Goal: Task Accomplishment & Management: Manage account settings

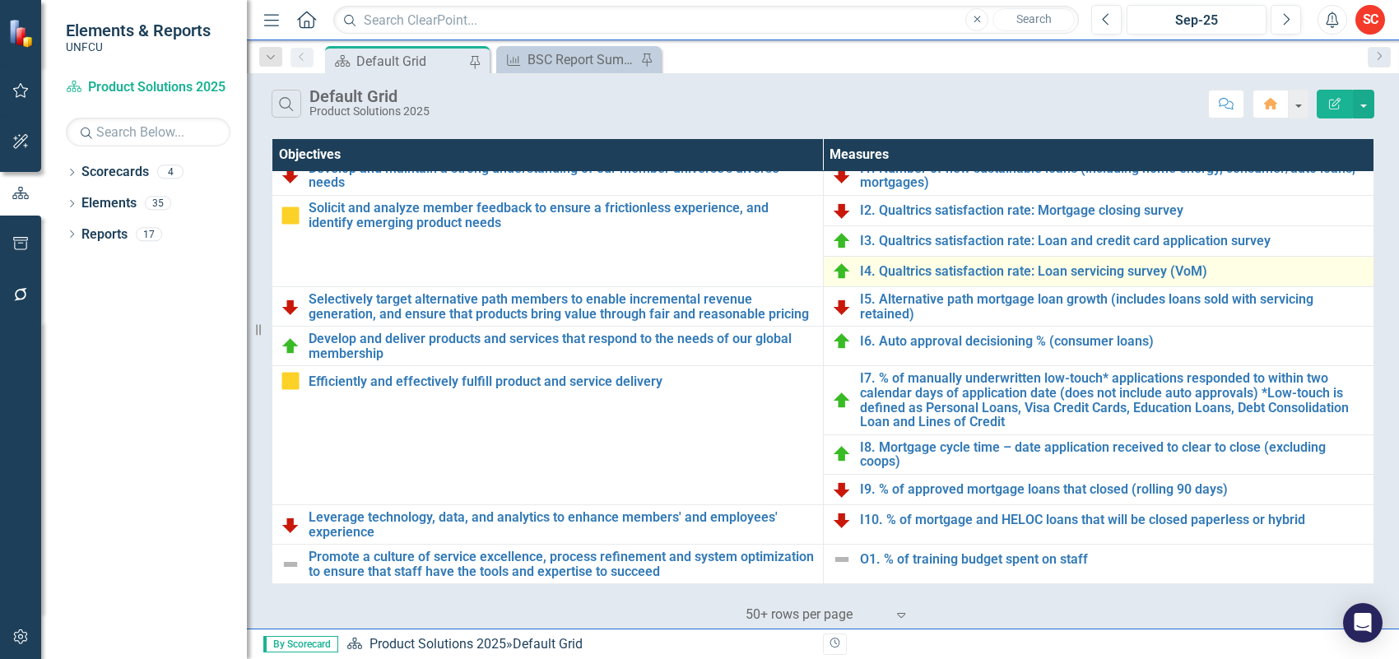
scroll to position [417, 0]
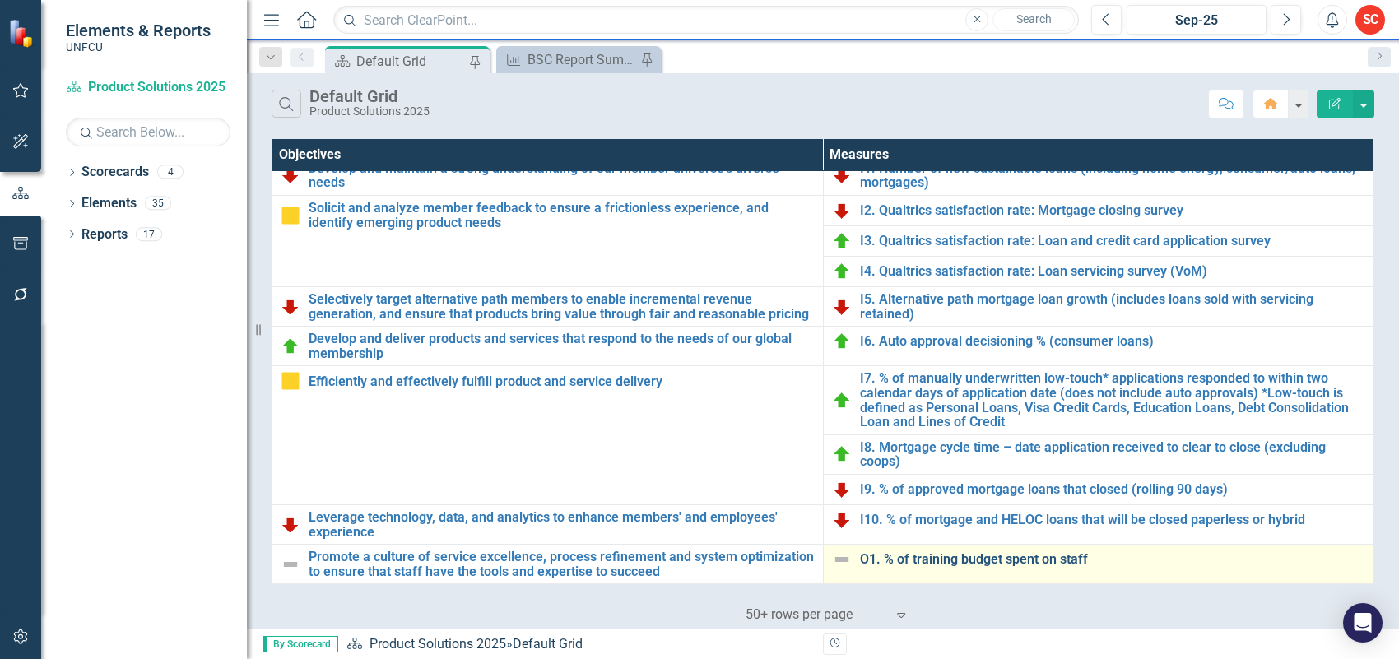
click at [996, 556] on link "O1. % of training budget spent on staff" at bounding box center [1113, 559] width 506 height 15
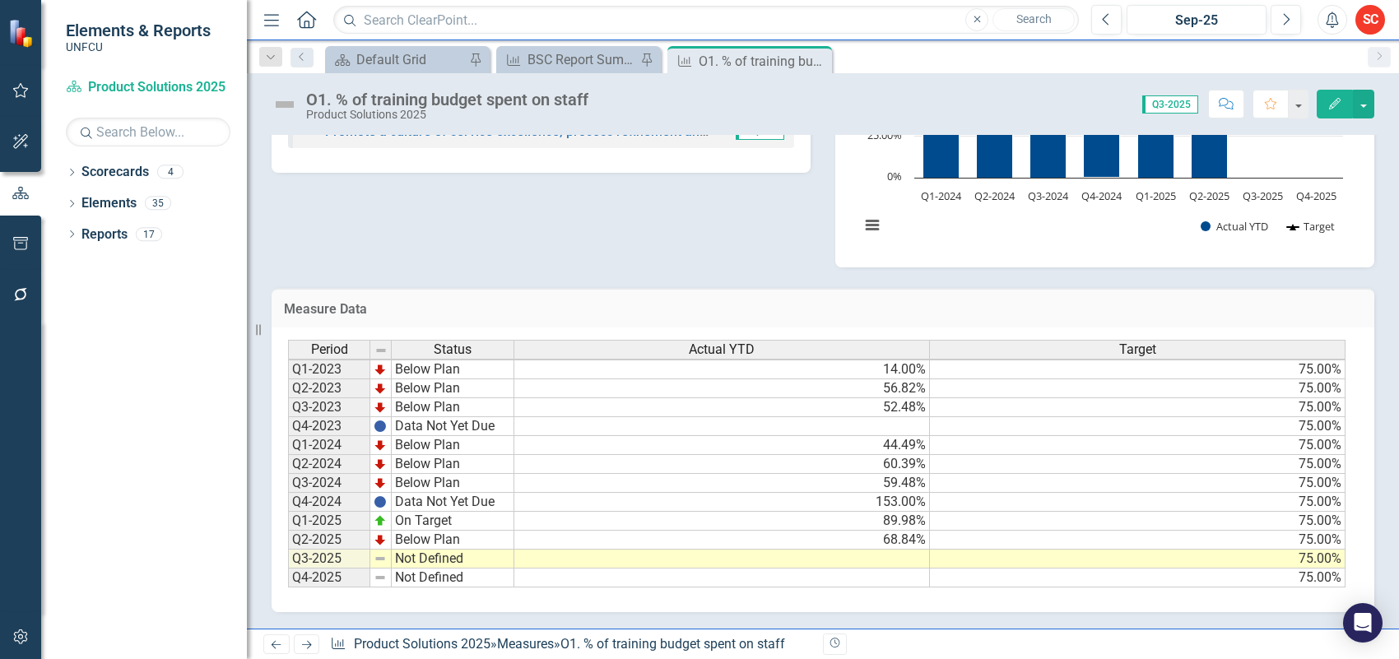
scroll to position [2, 0]
click at [783, 550] on td at bounding box center [722, 559] width 416 height 19
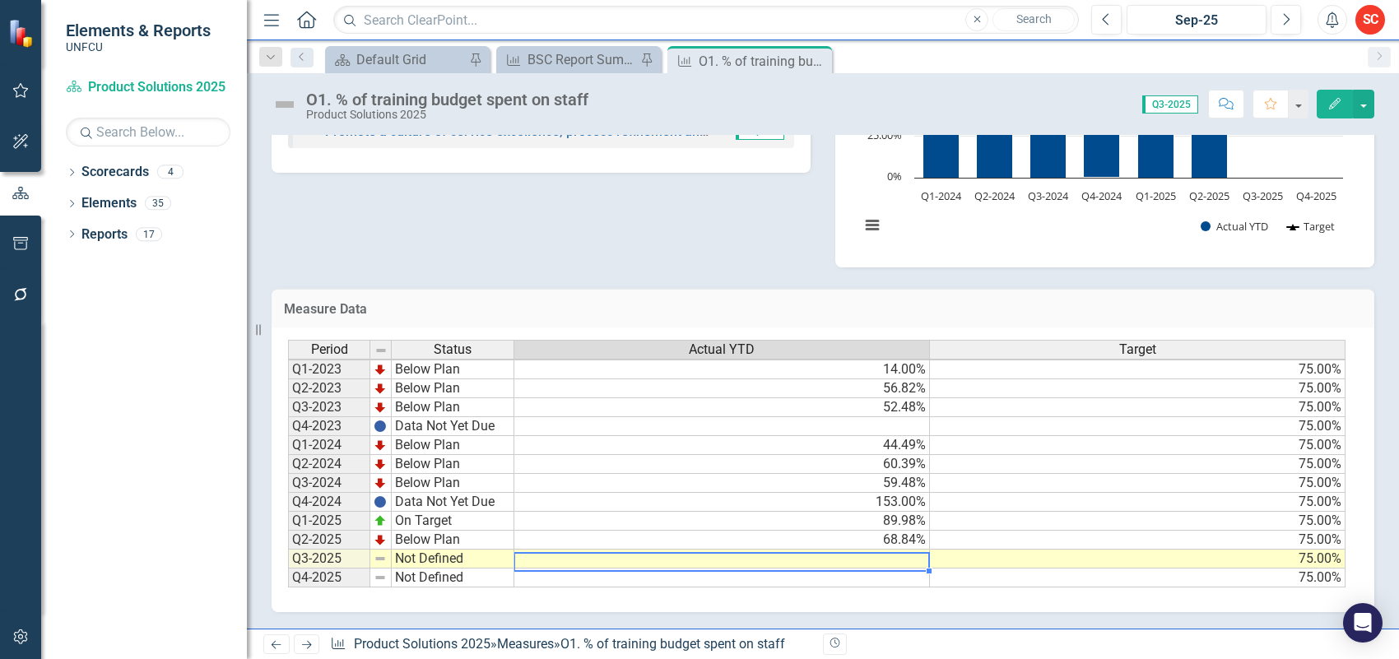
click at [783, 550] on td at bounding box center [722, 559] width 416 height 19
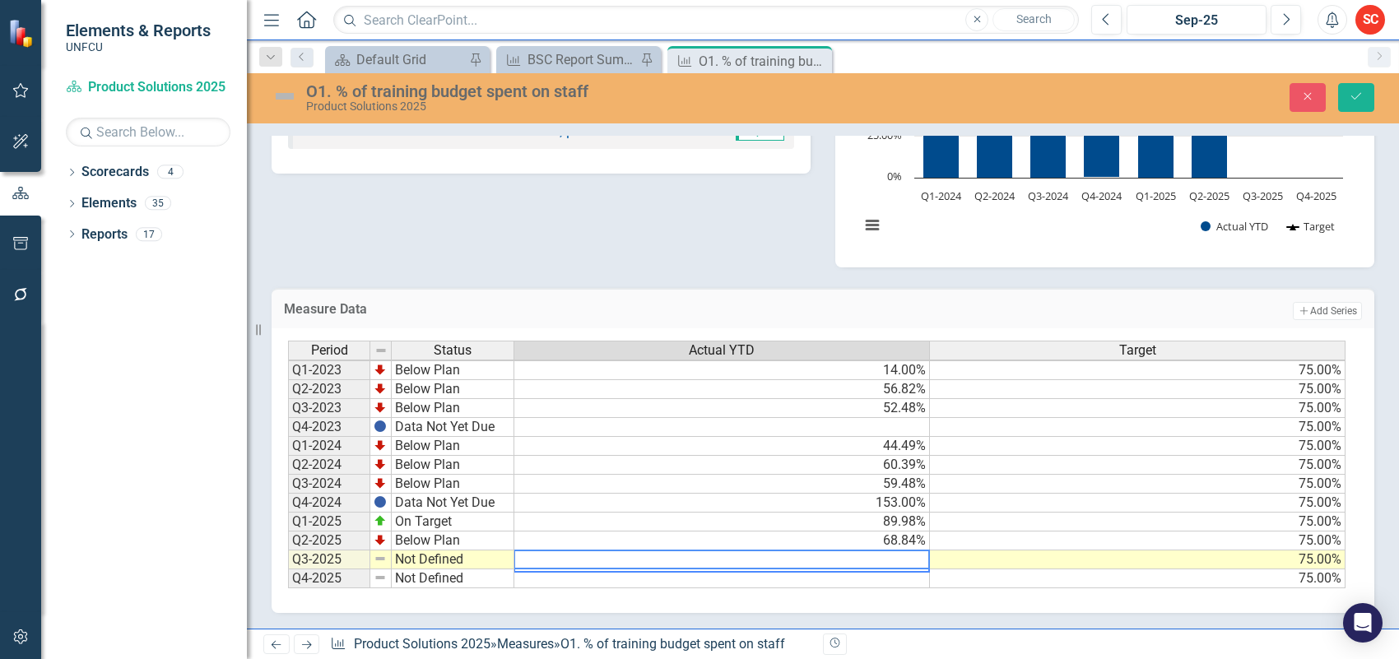
paste textarea "77.88"
type textarea "77.88"
click at [1362, 87] on button "Save" at bounding box center [1356, 97] width 36 height 29
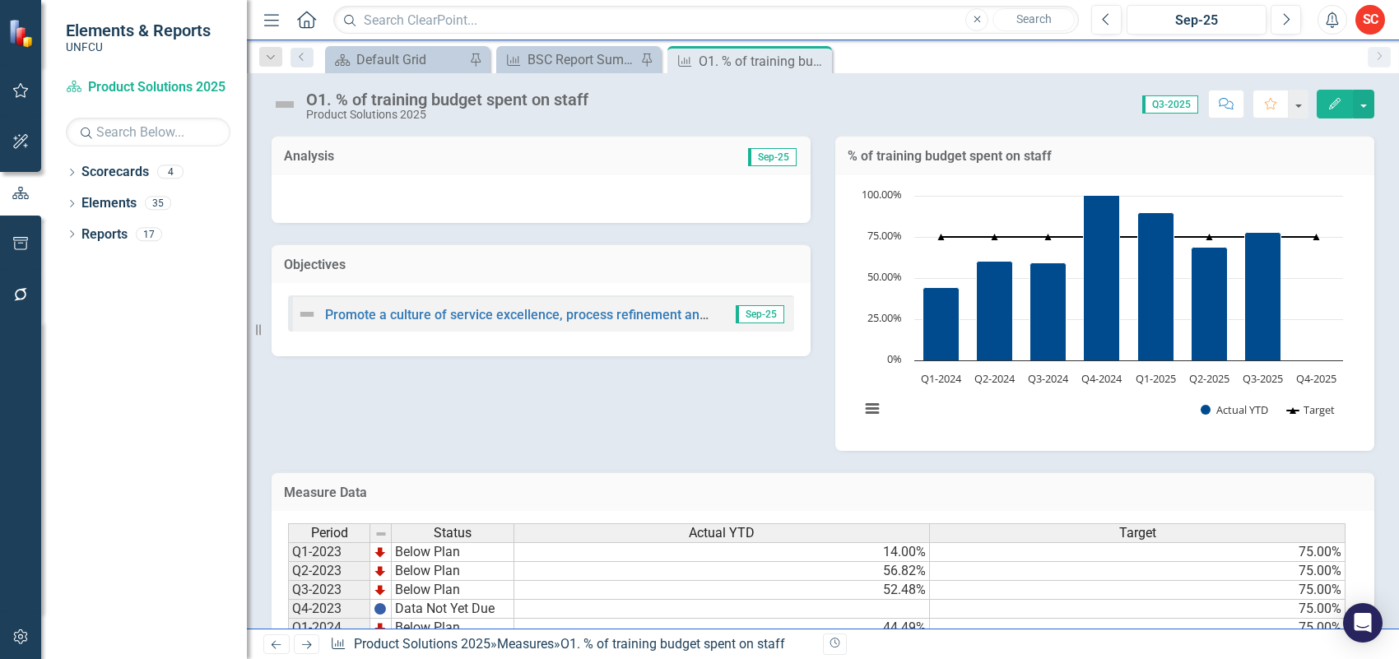
scroll to position [194, 0]
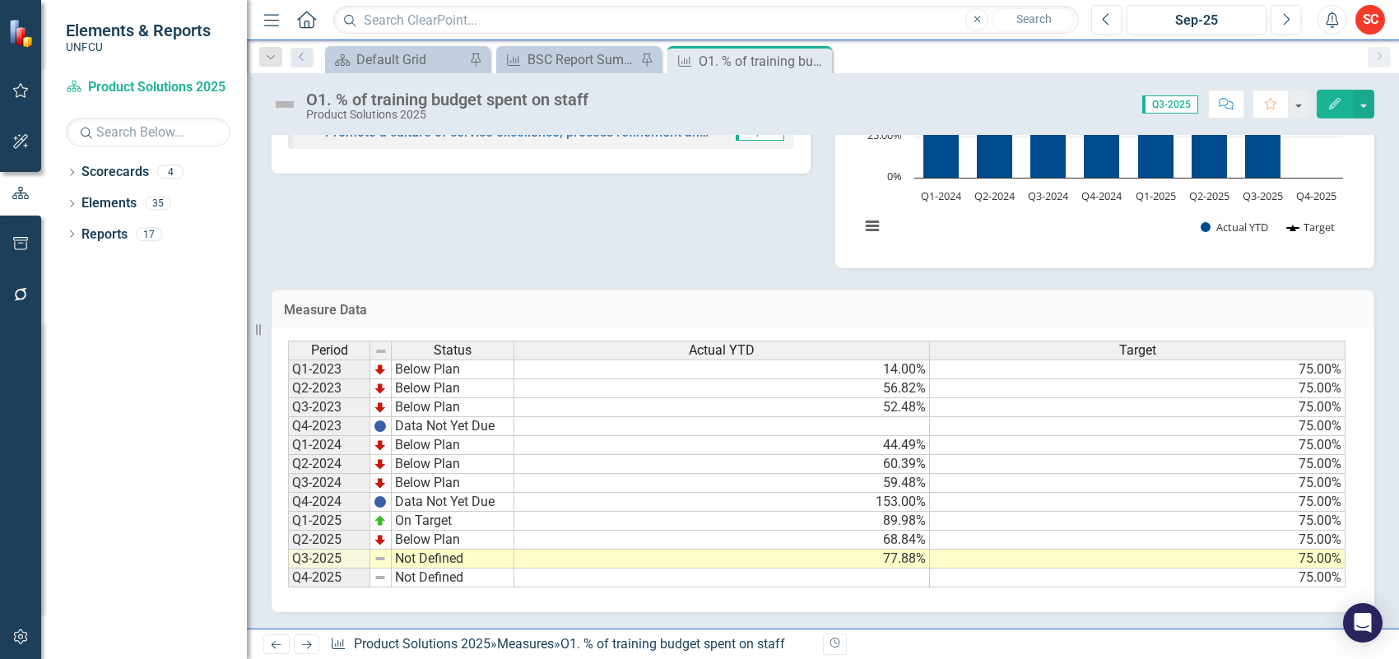
click at [463, 550] on td "Not Defined" at bounding box center [453, 559] width 123 height 19
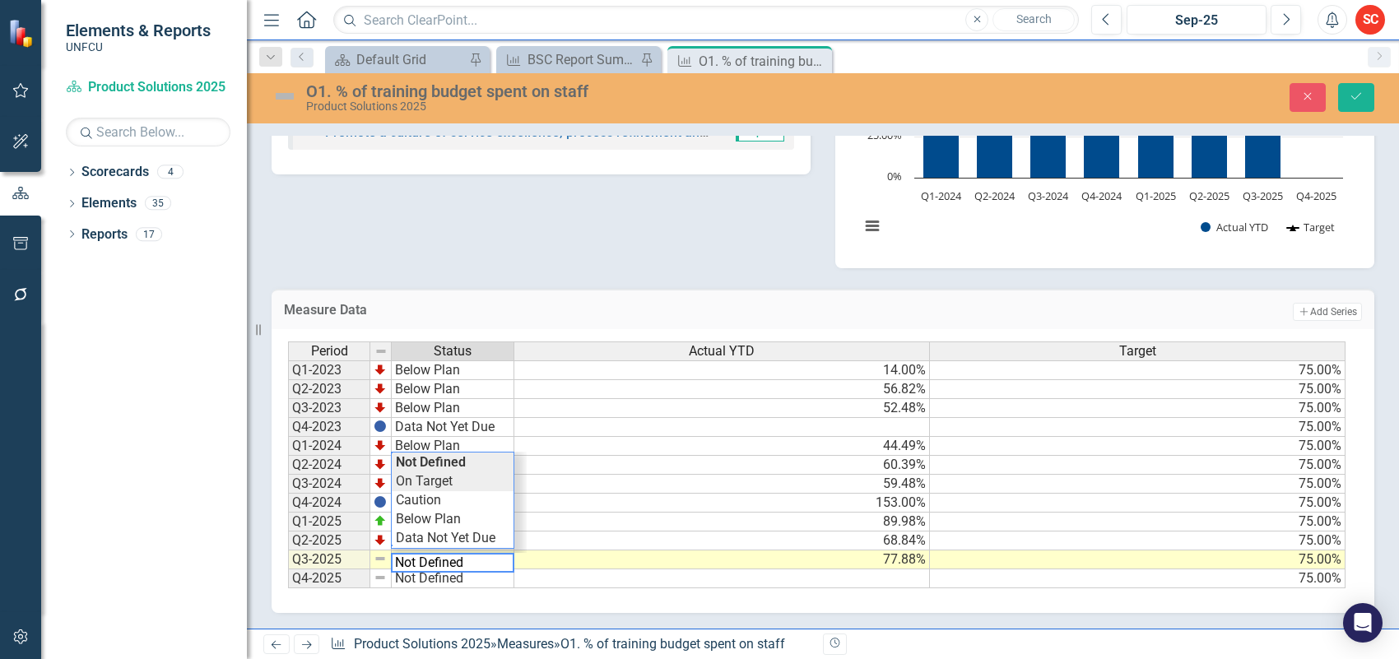
type textarea "On Target"
click at [470, 471] on div "Period Status Actual YTD Target Q1-2023 Below Plan 14.00% 75.00% Q2-2023 Below …" at bounding box center [817, 466] width 1058 height 248
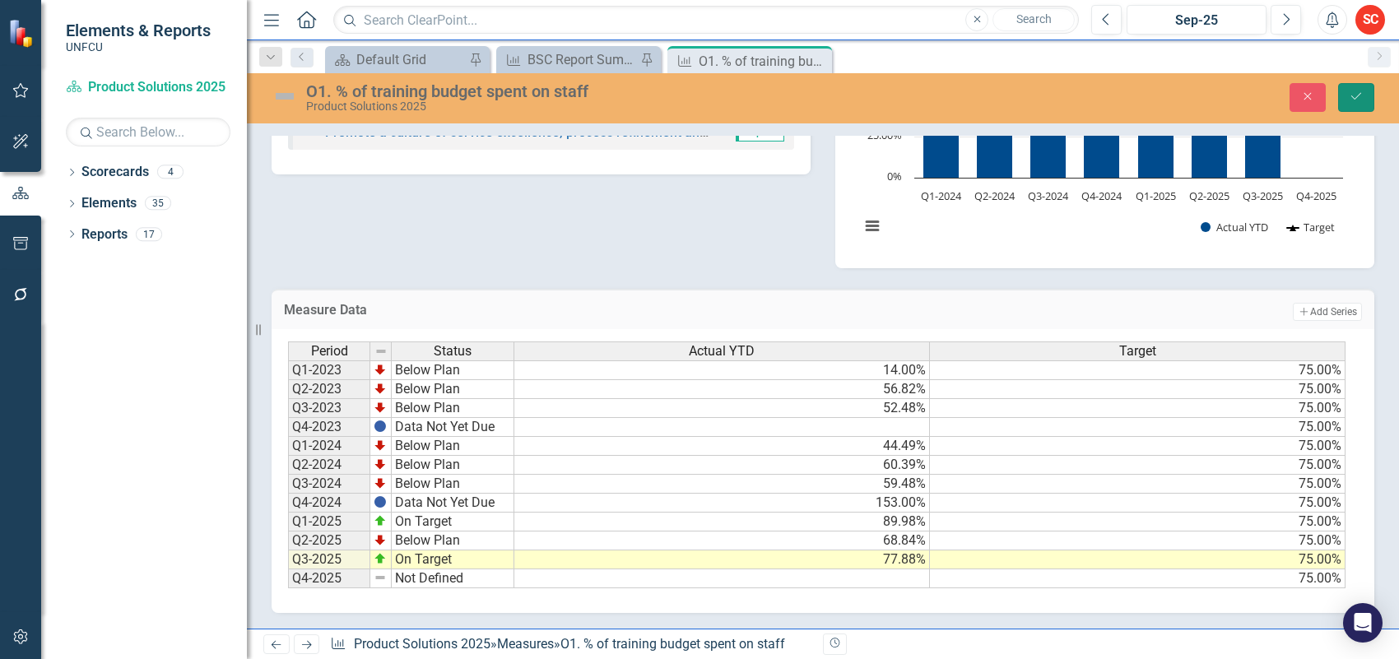
click at [1360, 97] on icon "Save" at bounding box center [1356, 97] width 15 height 12
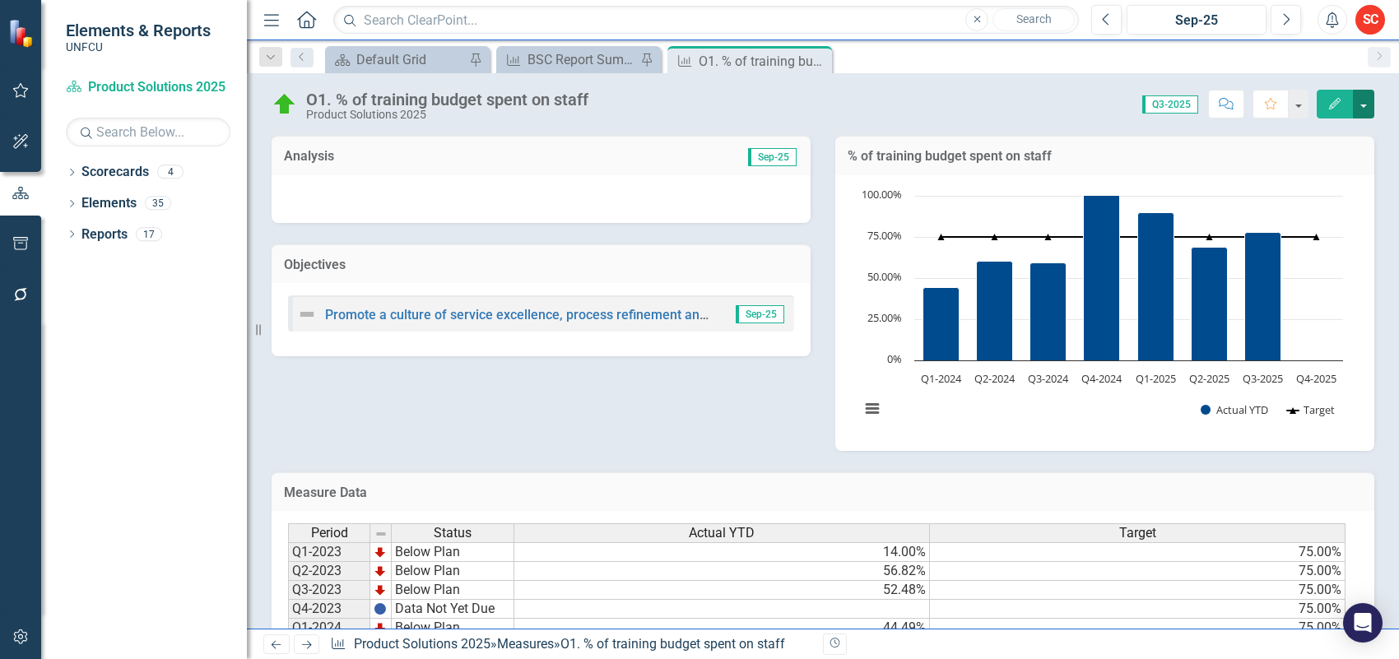
click at [1371, 103] on button "button" at bounding box center [1363, 104] width 21 height 29
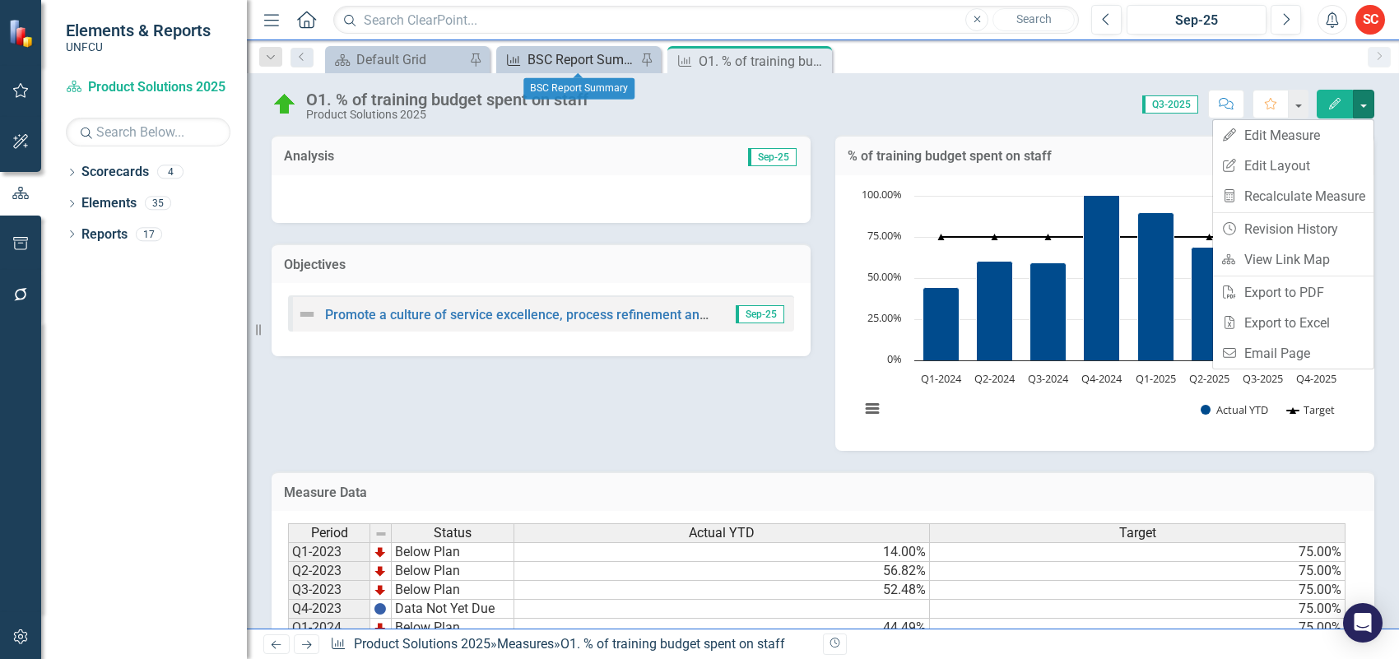
click at [537, 59] on div "BSC Report Summary" at bounding box center [582, 59] width 109 height 21
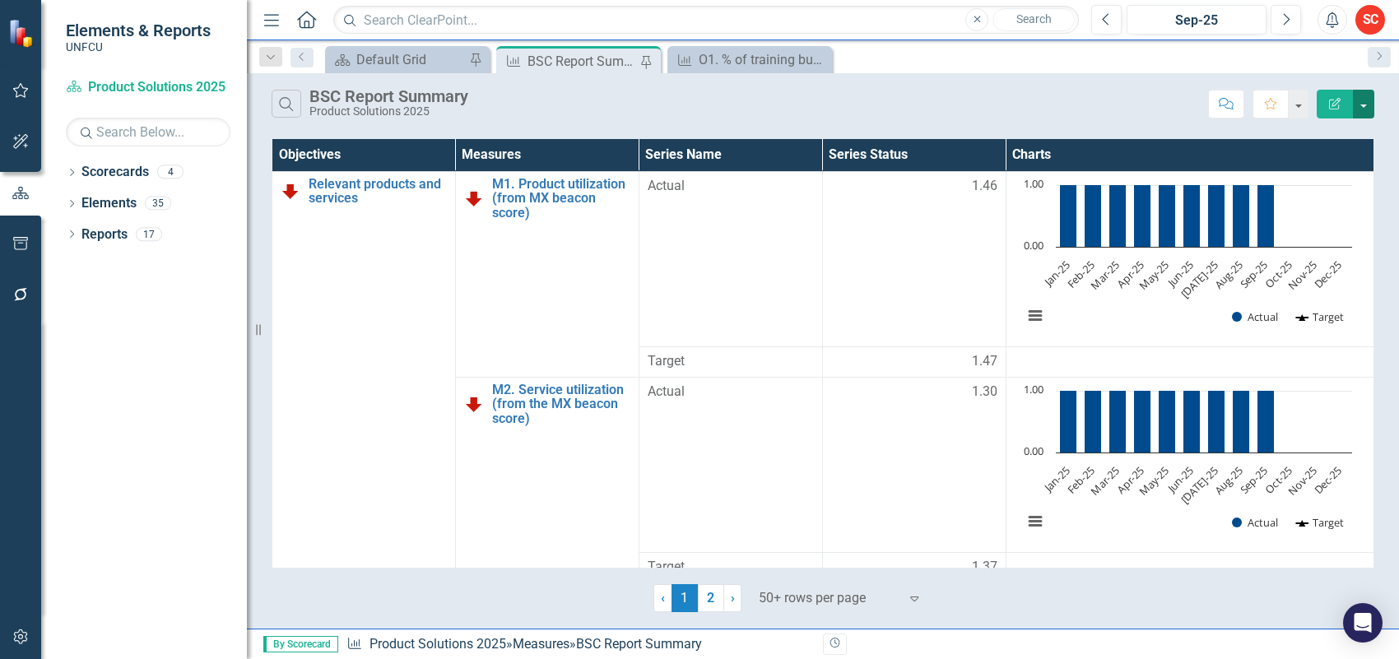
click at [1364, 100] on button "button" at bounding box center [1363, 104] width 21 height 29
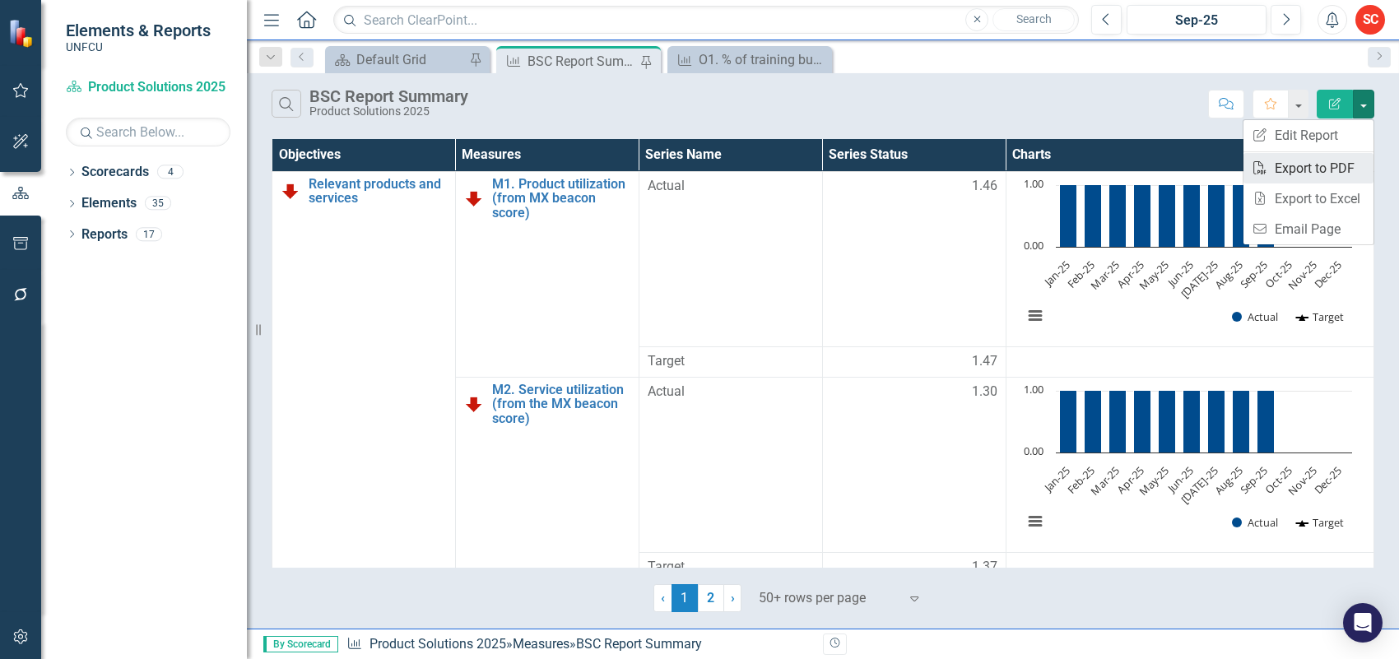
click at [1336, 163] on link "PDF Export to PDF" at bounding box center [1309, 168] width 130 height 30
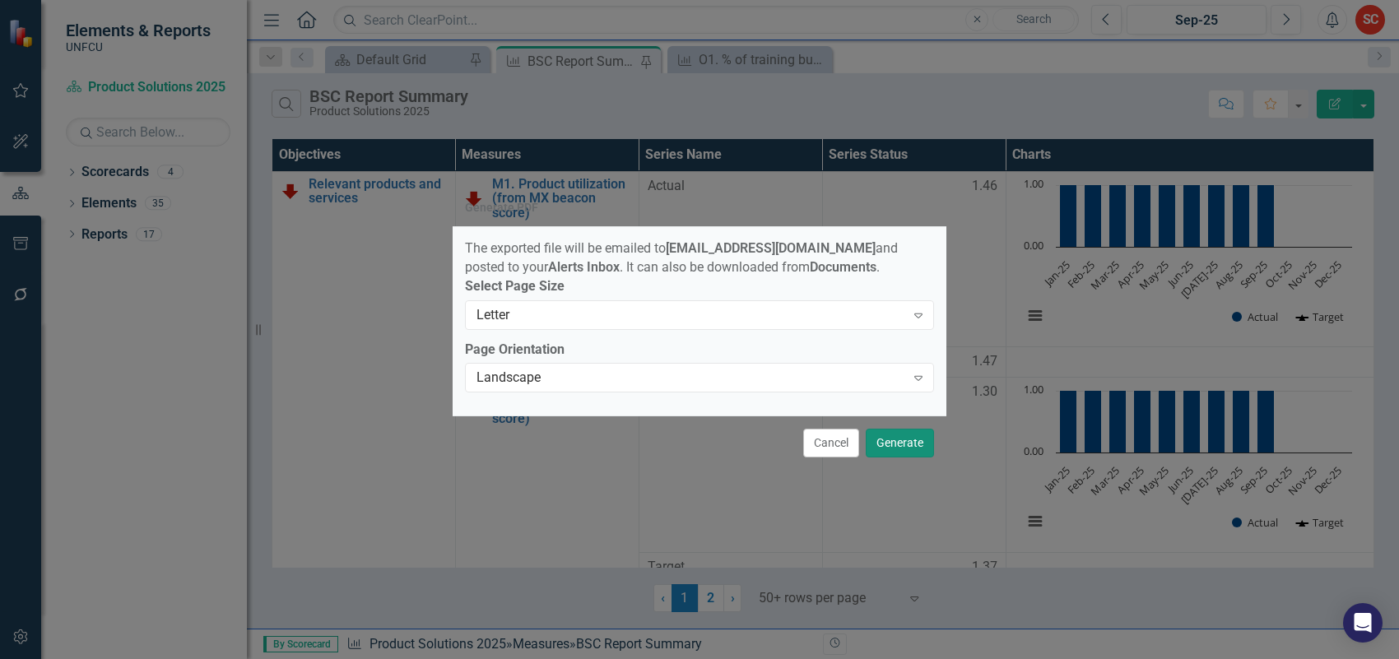
click at [900, 449] on button "Generate" at bounding box center [900, 443] width 68 height 29
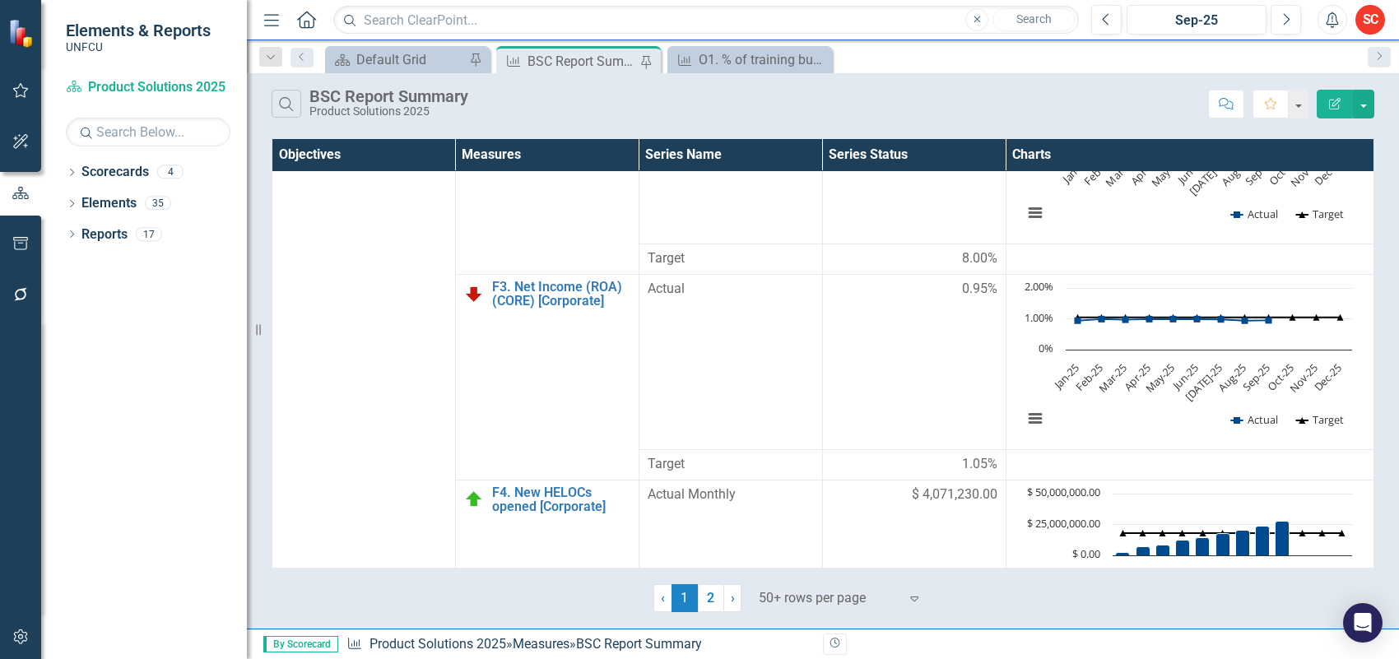
scroll to position [1235, 0]
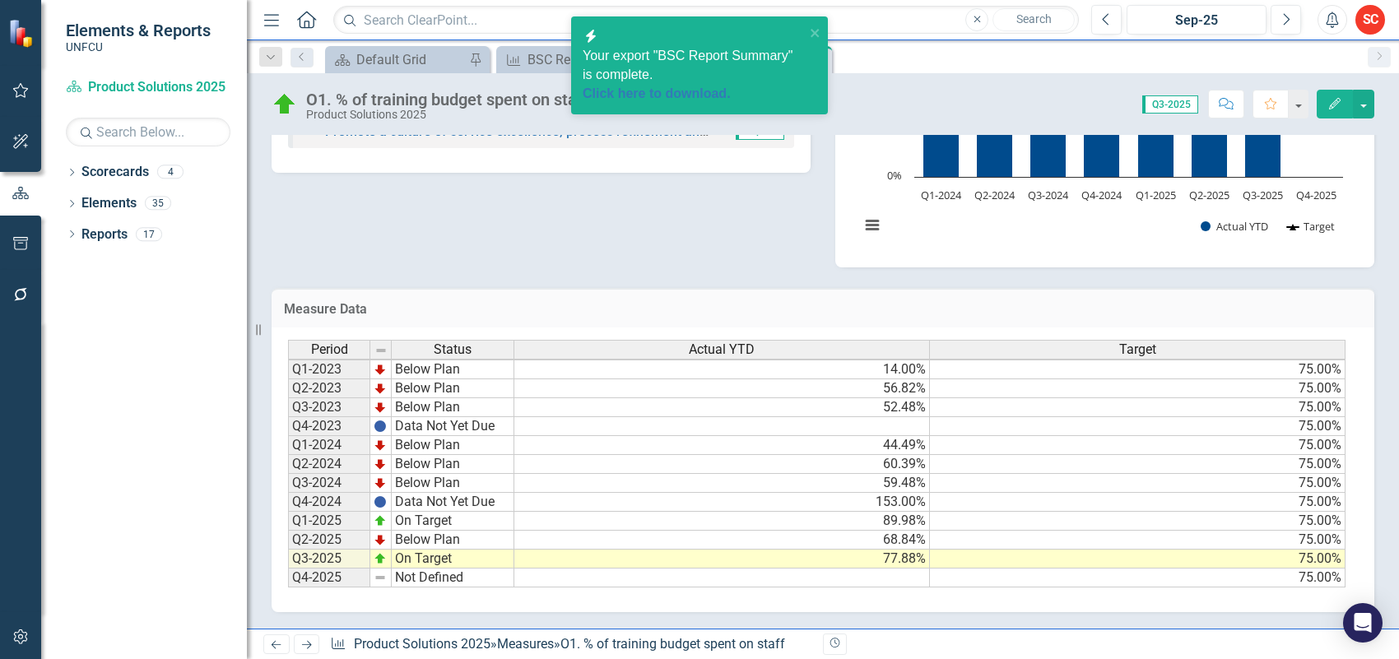
scroll to position [195, 0]
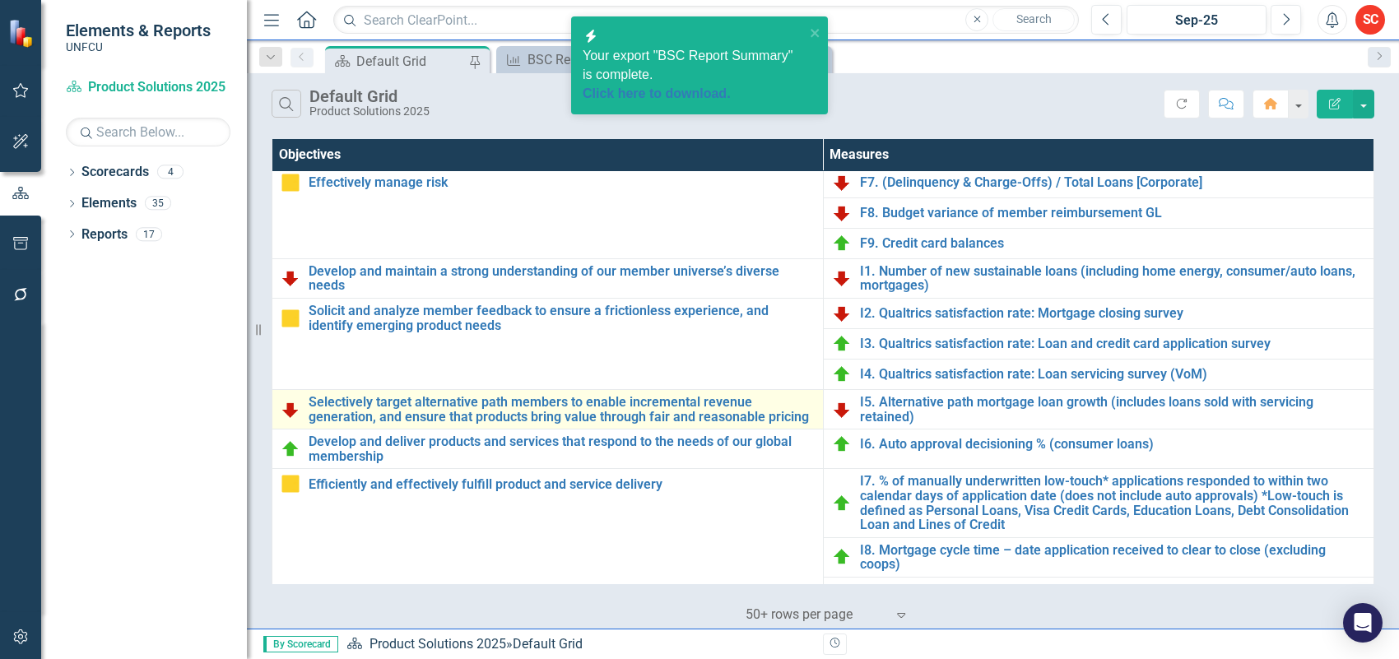
scroll to position [417, 0]
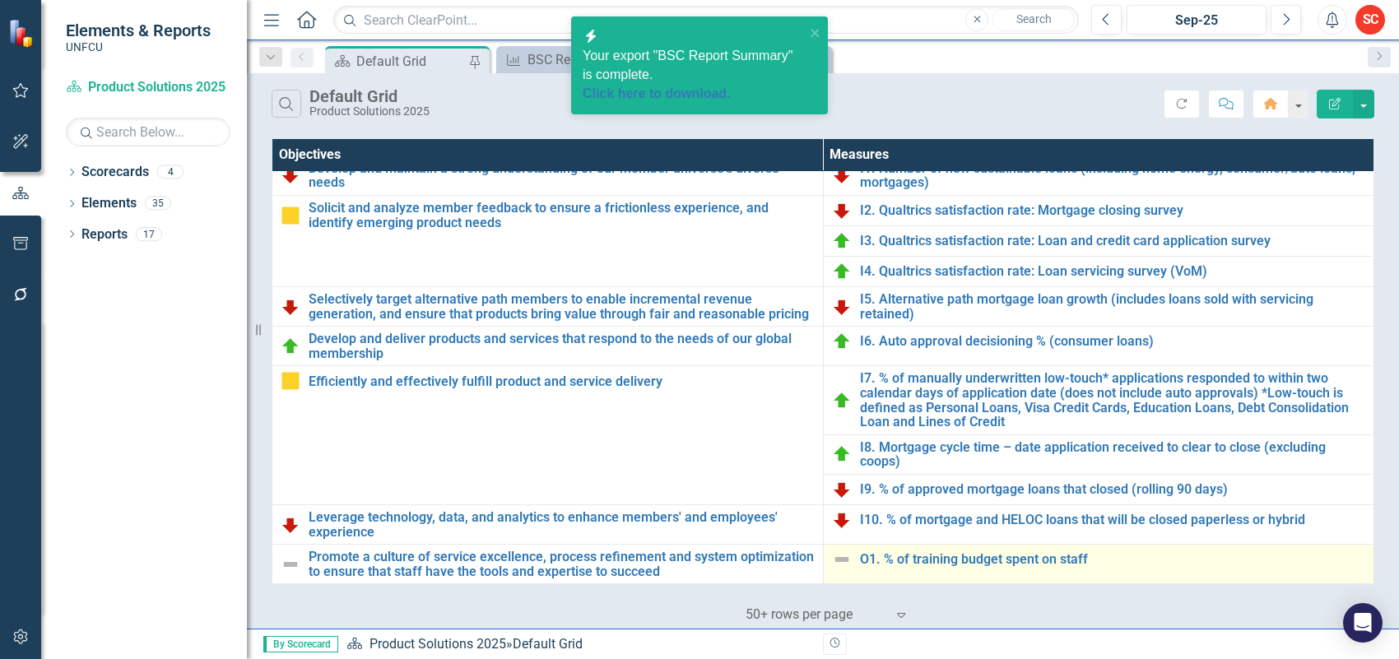
click at [837, 561] on img at bounding box center [842, 560] width 20 height 20
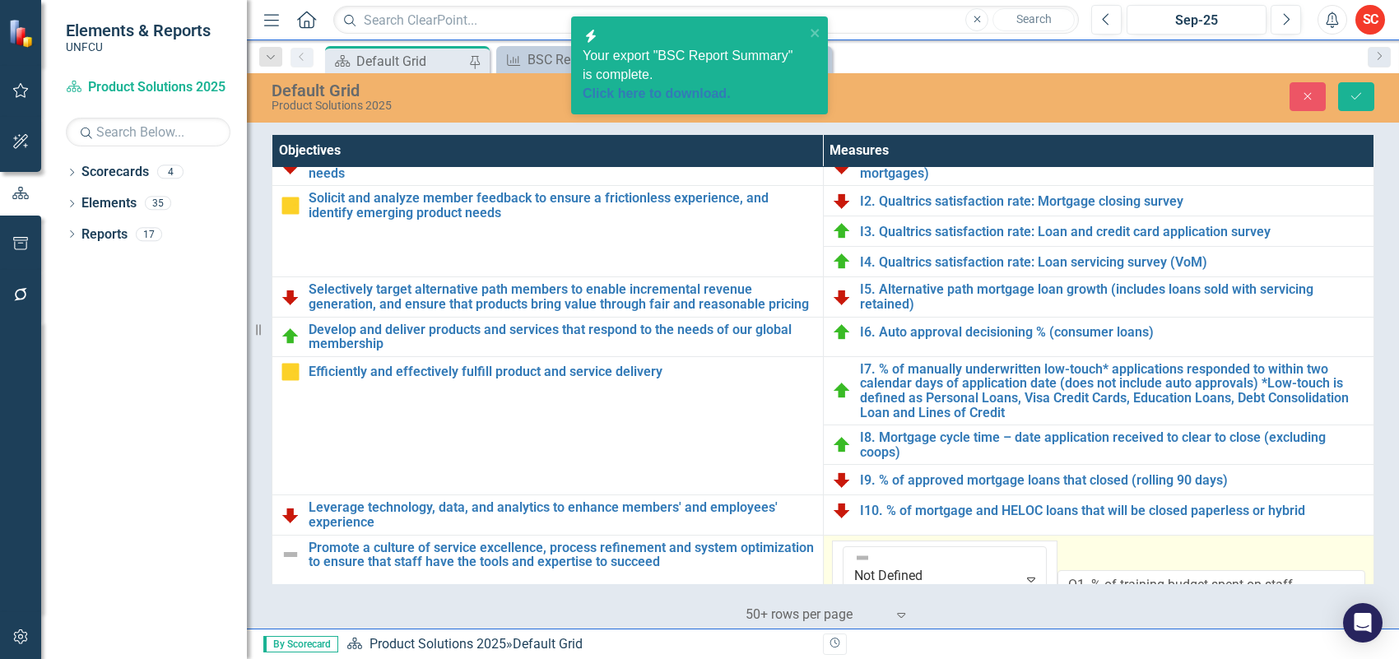
click at [854, 561] on img at bounding box center [862, 558] width 16 height 16
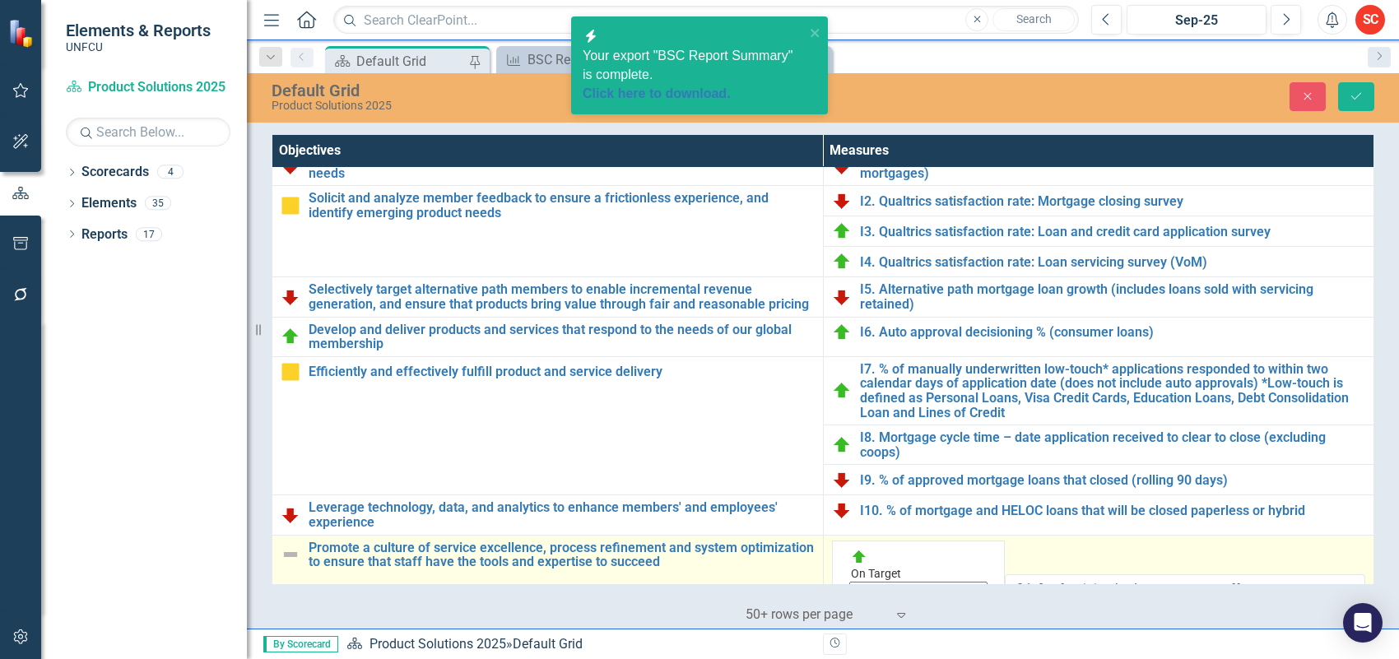
click at [291, 560] on img at bounding box center [291, 555] width 20 height 20
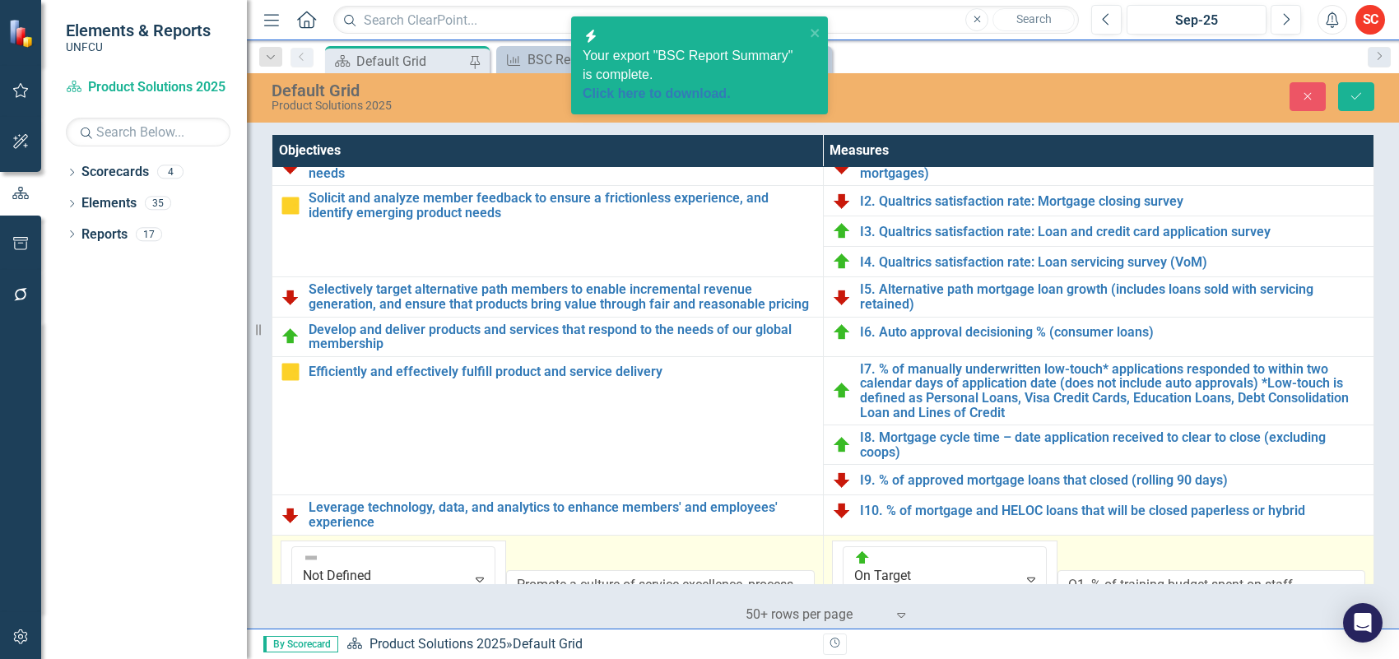
click at [303, 560] on img at bounding box center [311, 558] width 16 height 16
click at [1350, 105] on button "Save" at bounding box center [1356, 96] width 36 height 29
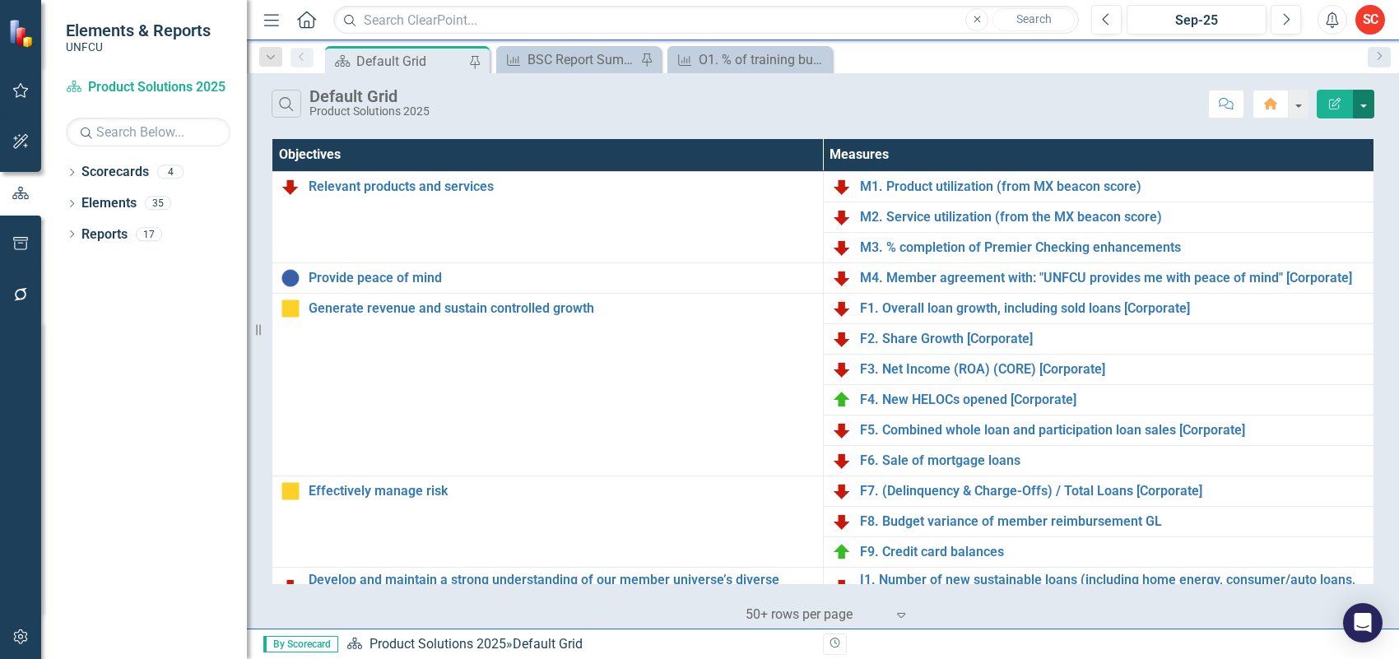
click at [1365, 108] on button "button" at bounding box center [1363, 104] width 21 height 29
click at [1340, 162] on link "PDF Export to PDF" at bounding box center [1309, 168] width 130 height 30
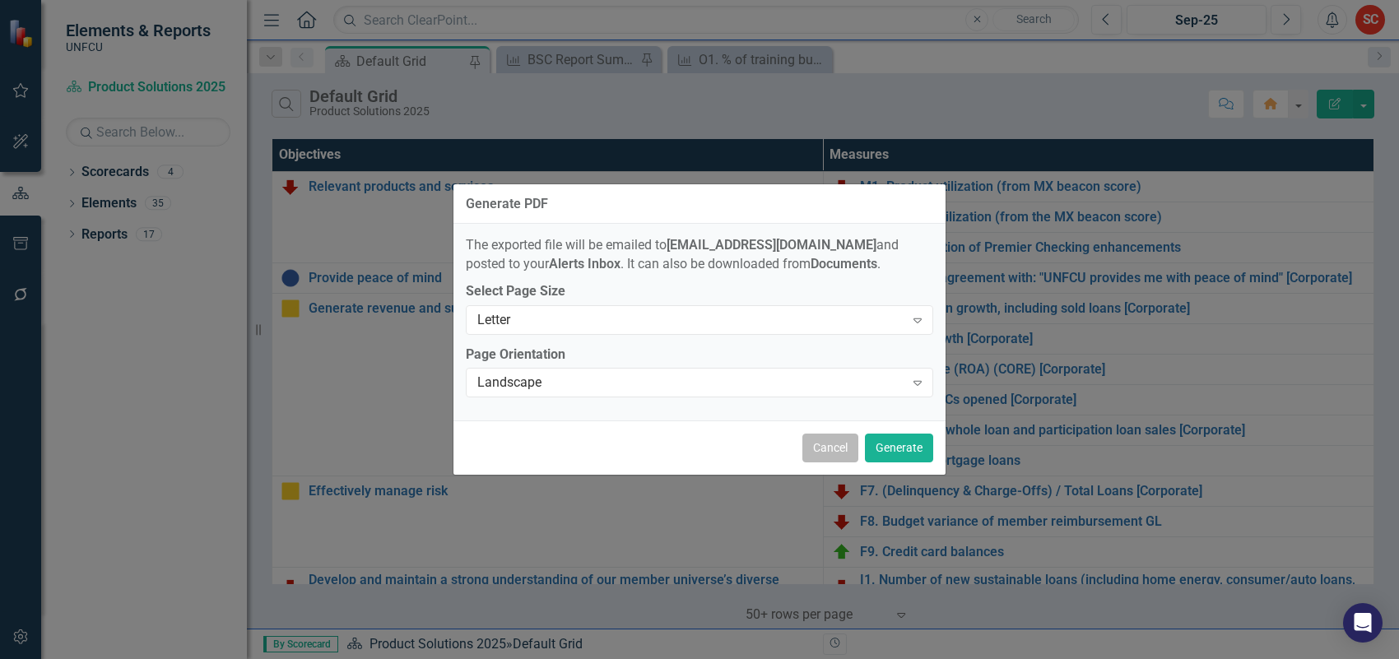
click at [829, 450] on button "Cancel" at bounding box center [831, 448] width 56 height 29
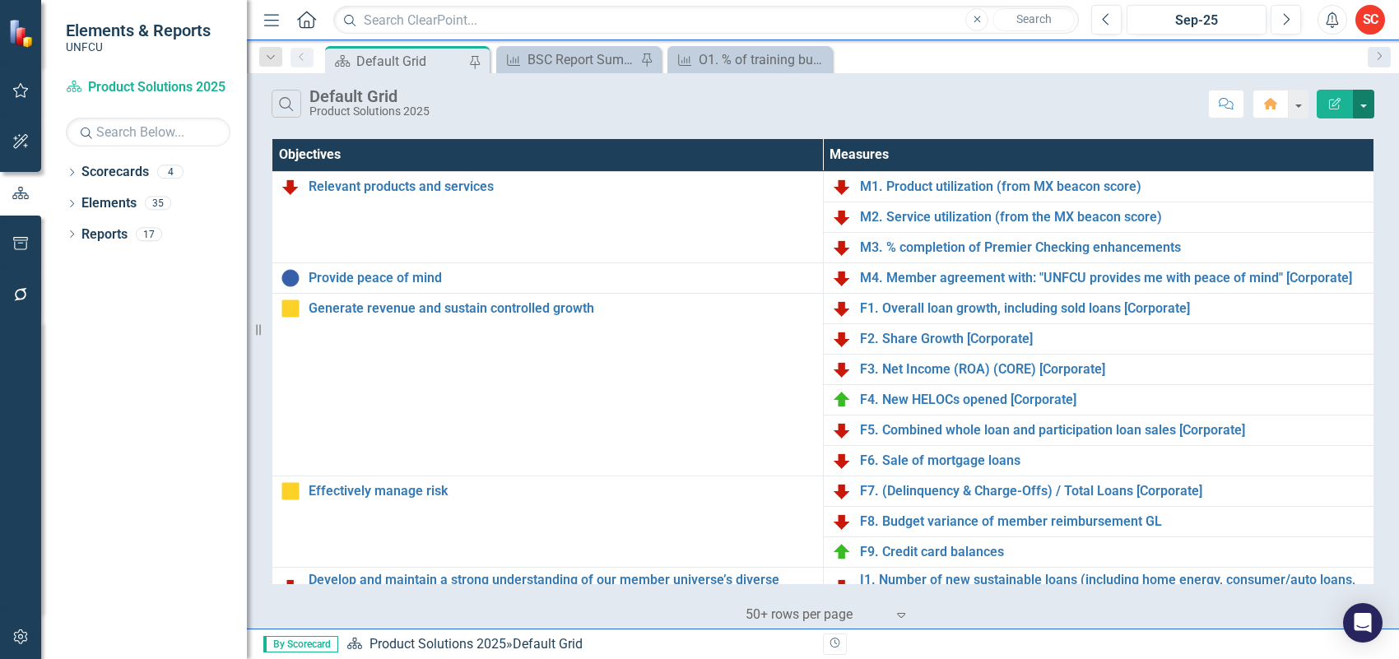
click at [1364, 103] on button "button" at bounding box center [1363, 104] width 21 height 29
click at [1296, 163] on link "PDF Export to PDF" at bounding box center [1309, 168] width 130 height 30
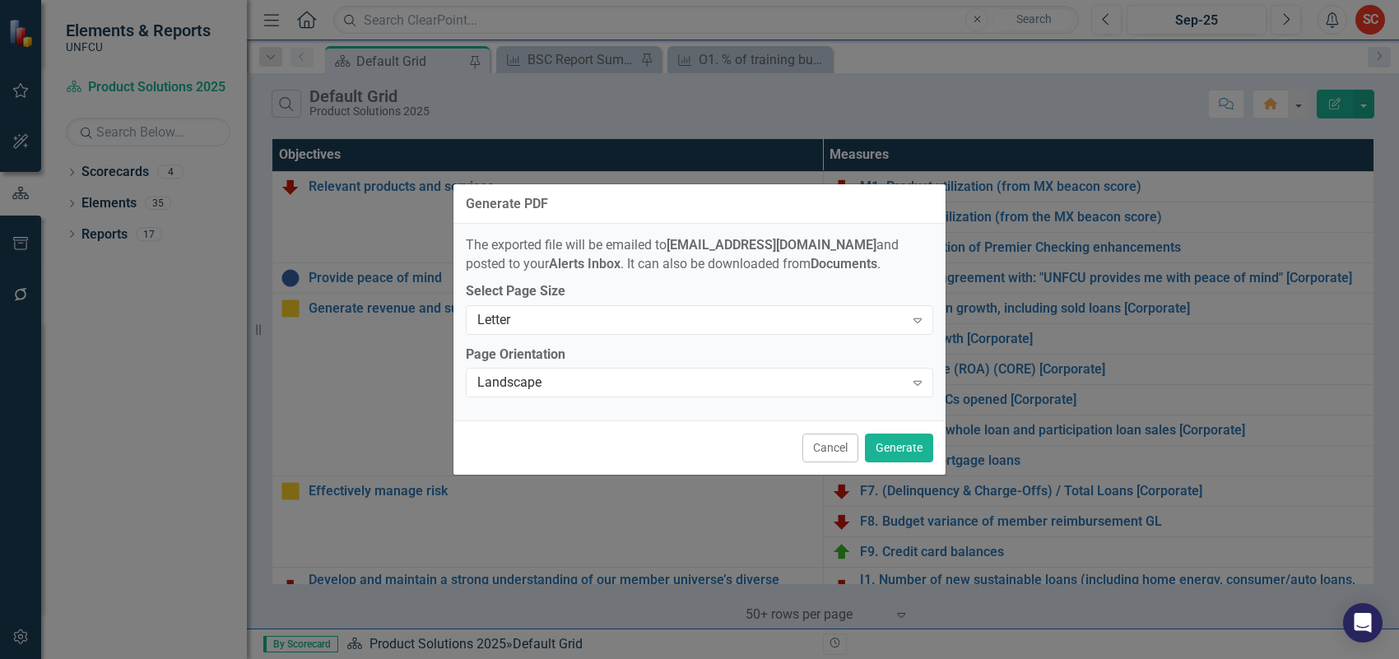
click at [903, 430] on div "Cancel Generate" at bounding box center [700, 448] width 492 height 54
click at [902, 443] on button "Generate" at bounding box center [899, 448] width 68 height 29
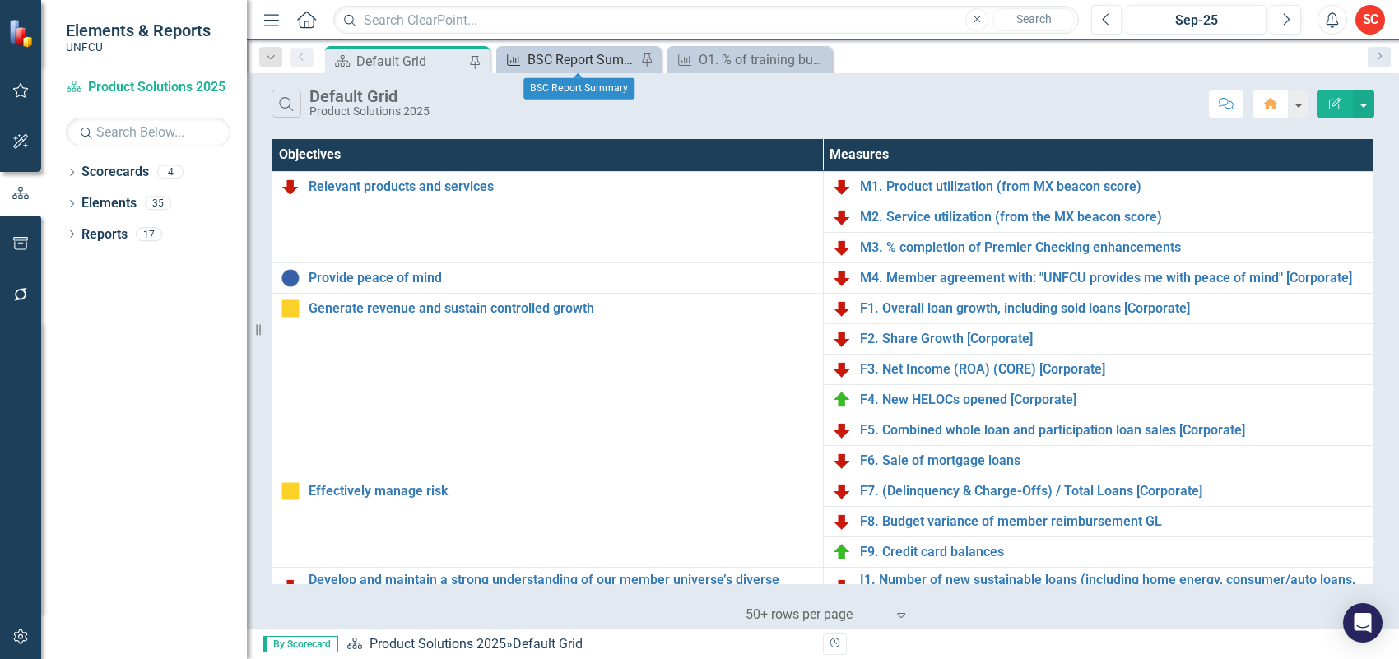
click at [570, 54] on div "BSC Report Summary" at bounding box center [582, 59] width 109 height 21
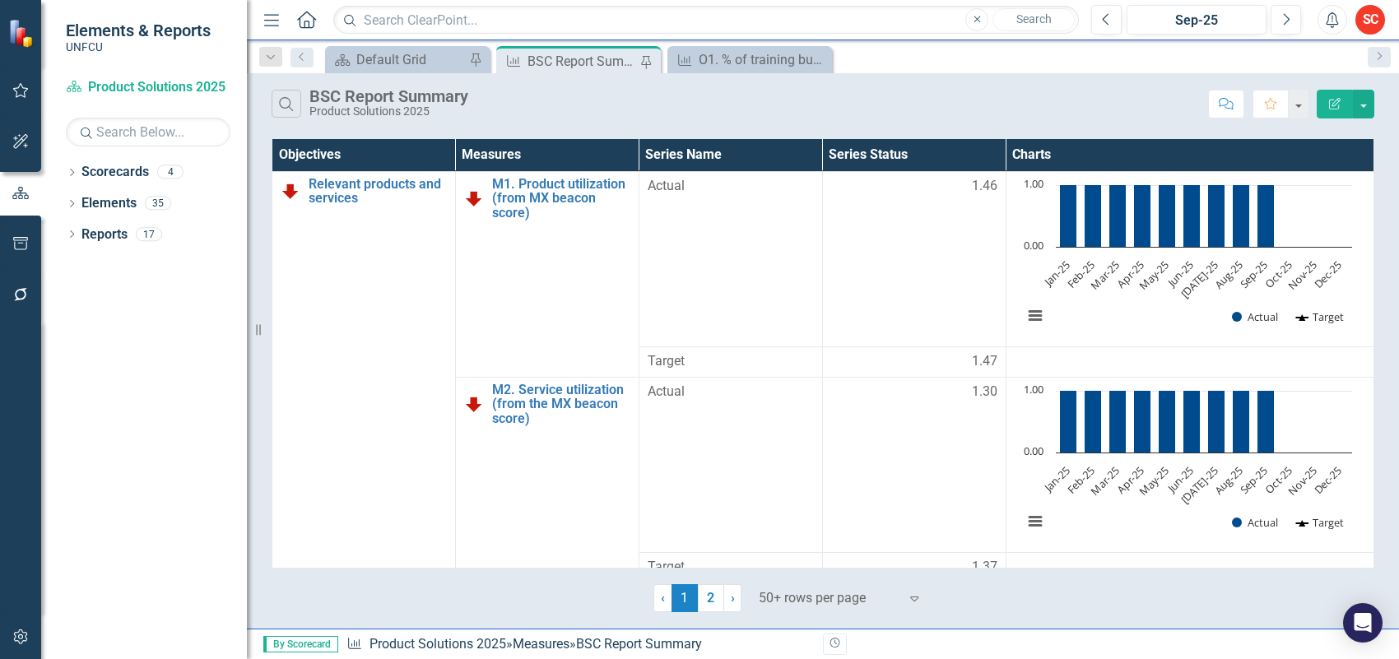
click at [609, 62] on div "BSC Report Summary" at bounding box center [582, 61] width 109 height 21
click at [1367, 99] on button "button" at bounding box center [1363, 104] width 21 height 29
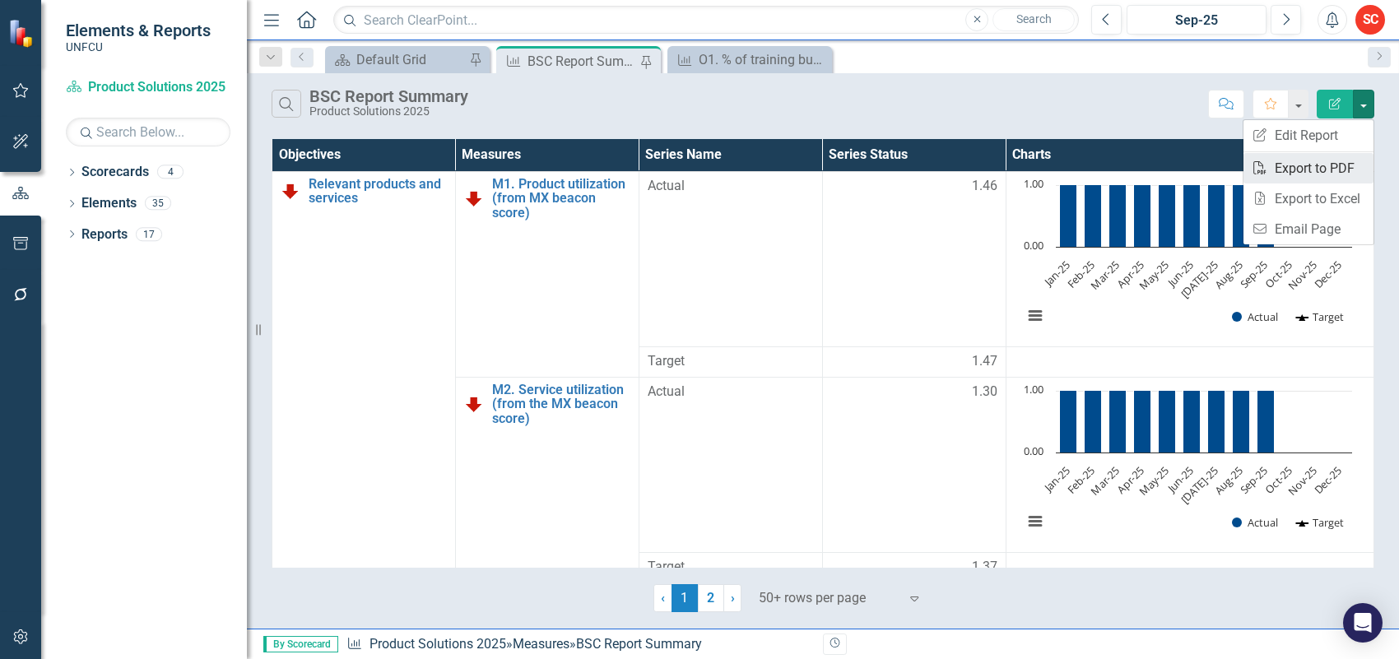
click at [1324, 163] on link "PDF Export to PDF" at bounding box center [1309, 168] width 130 height 30
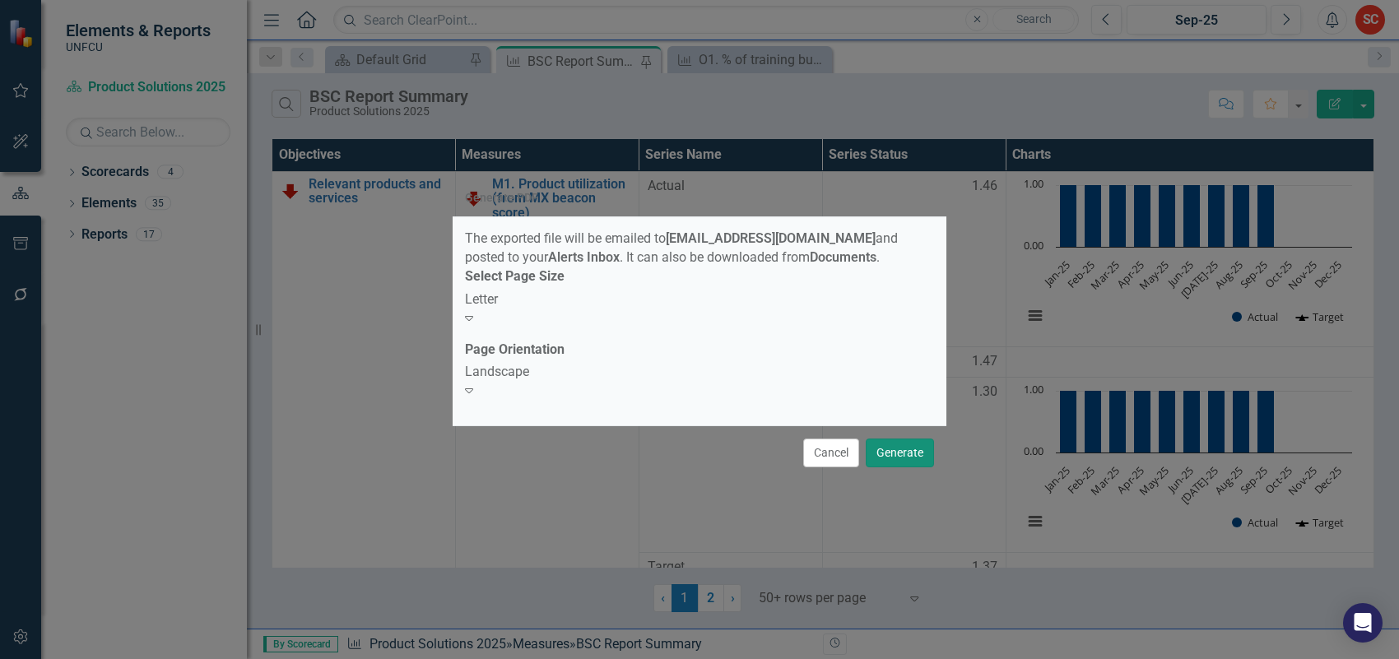
click at [919, 450] on button "Generate" at bounding box center [900, 453] width 68 height 29
